Goal: Transaction & Acquisition: Register for event/course

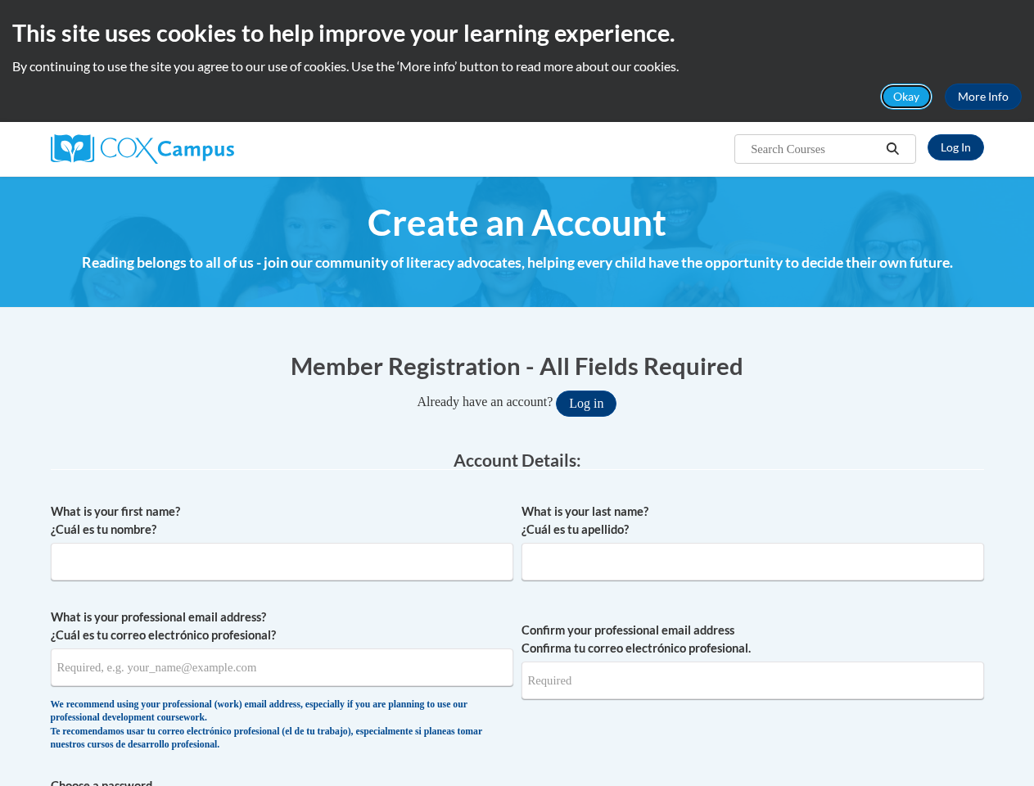
click at [907, 97] on button "Okay" at bounding box center [906, 96] width 52 height 26
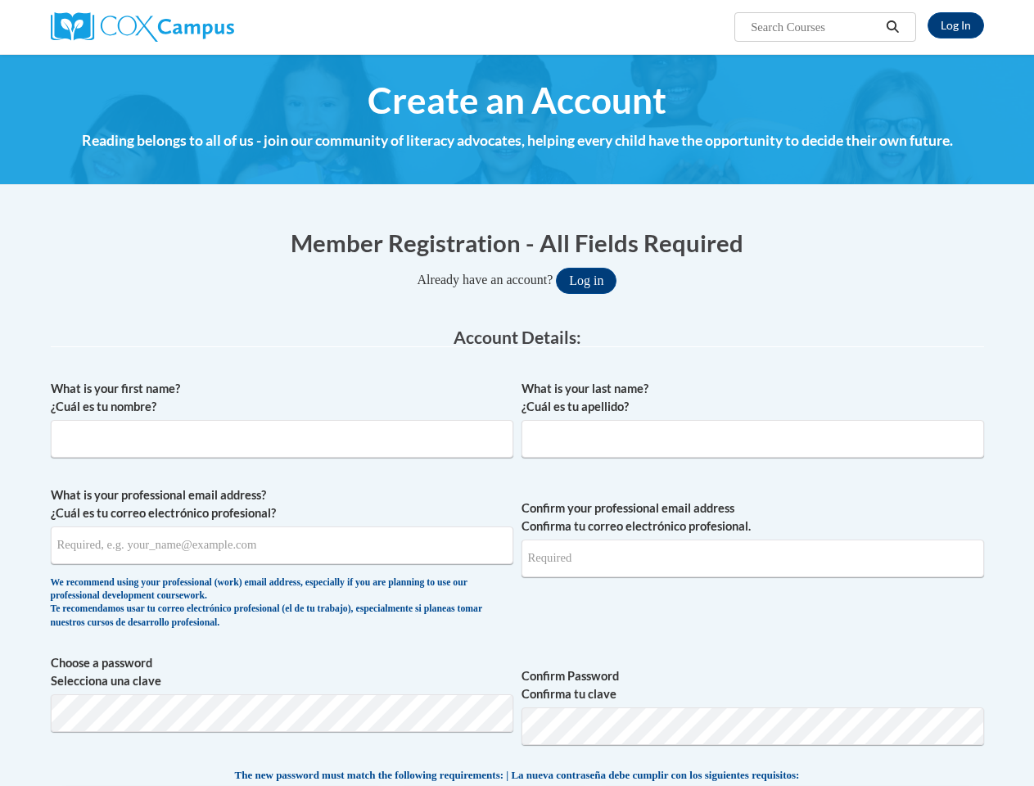
click at [893, 149] on h4 "Reading belongs to all of us - join our community of literacy advocates, helpin…" at bounding box center [517, 140] width 933 height 21
click at [282, 548] on input "What is your professional email address? ¿Cuál es tu correo electrónico profesi…" at bounding box center [282, 545] width 462 height 38
click at [752, 548] on input "Confirm your professional email address Confirma tu correo electrónico profesio…" at bounding box center [752, 558] width 462 height 38
click at [517, 683] on span "Choose a password Selecciona una clave Confirm Password Confirma tu clave" at bounding box center [517, 706] width 933 height 104
click at [517, 781] on span "The new password must match the following requirements: | La nueva contraseña d…" at bounding box center [517, 775] width 565 height 15
